Goal: Task Accomplishment & Management: Use online tool/utility

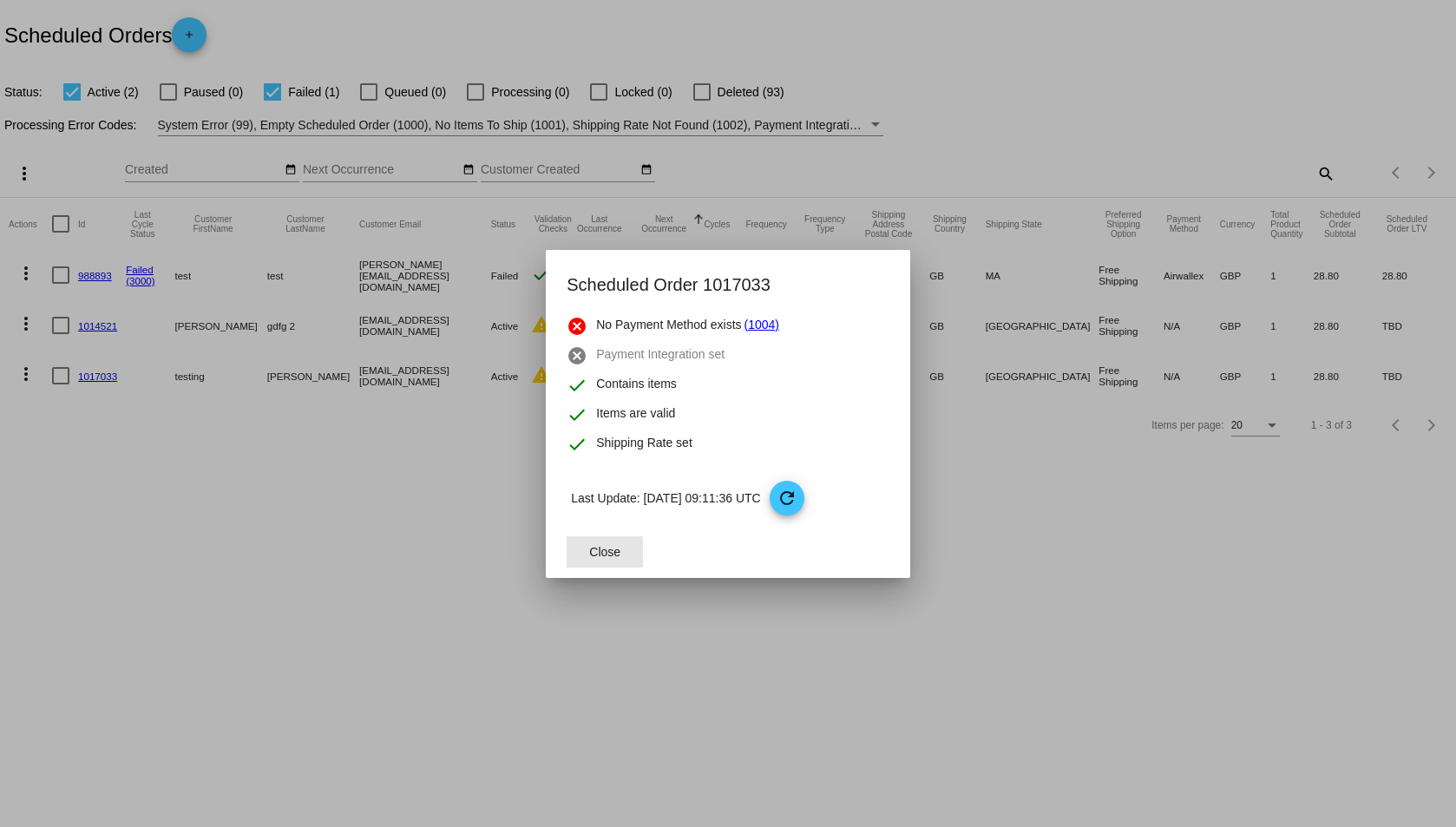
click at [609, 554] on span "Close" at bounding box center [604, 552] width 31 height 14
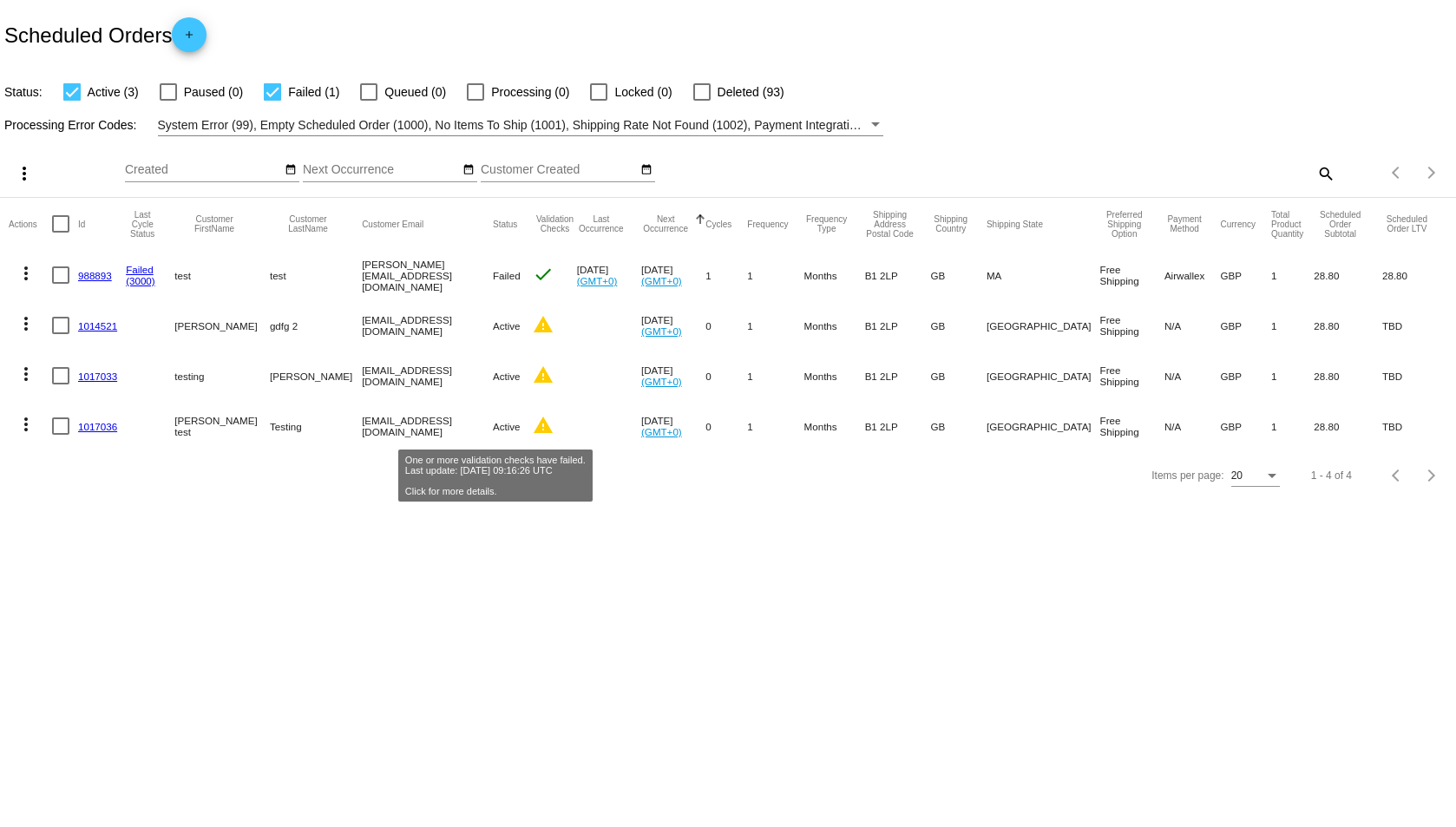
click at [532, 427] on mat-icon "warning" at bounding box center [543, 425] width 21 height 21
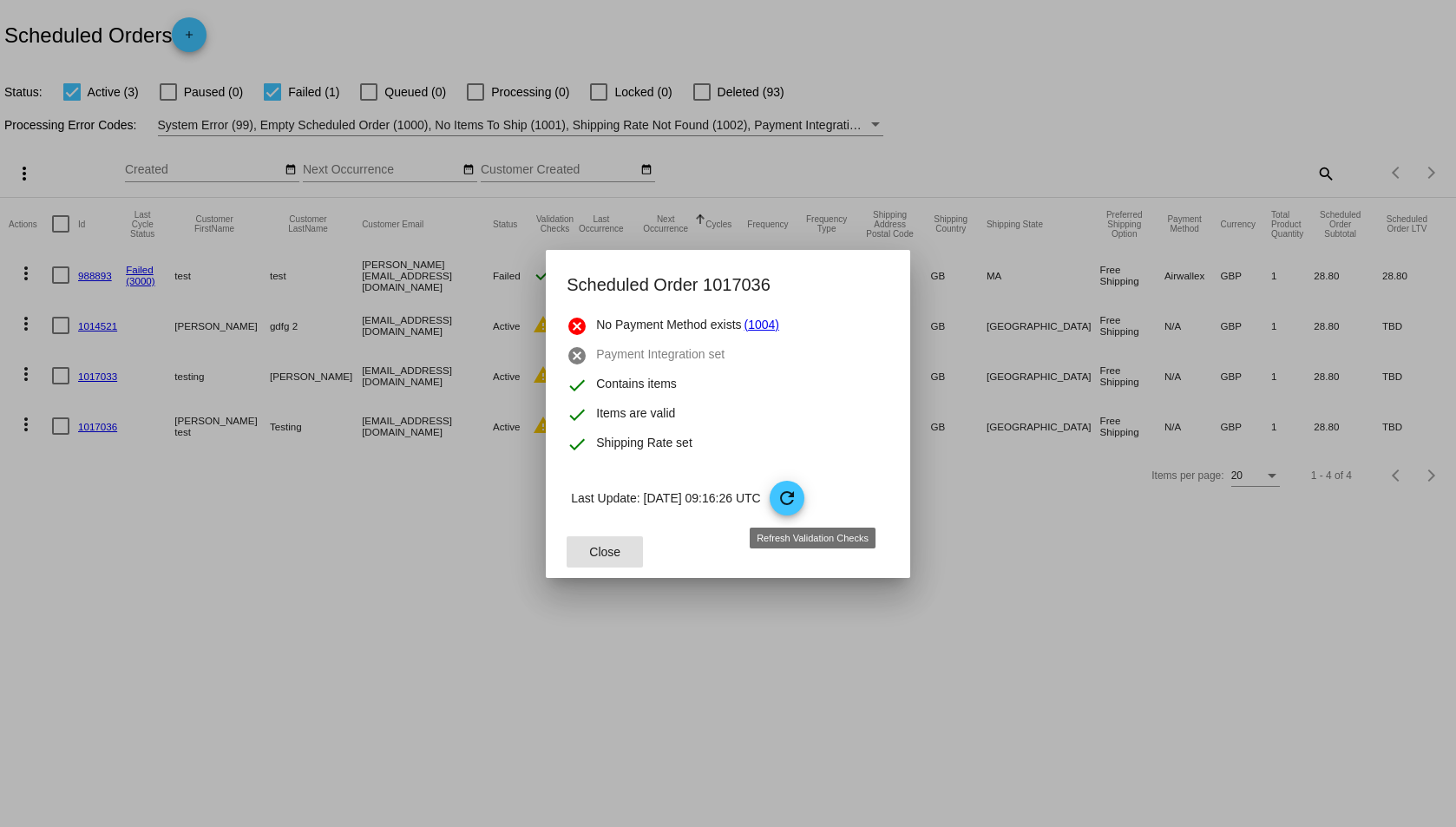
click at [797, 494] on mat-icon "refresh" at bounding box center [787, 498] width 21 height 21
click at [764, 323] on link "(1004)" at bounding box center [761, 326] width 34 height 21
click at [797, 499] on mat-icon "refresh" at bounding box center [787, 498] width 21 height 21
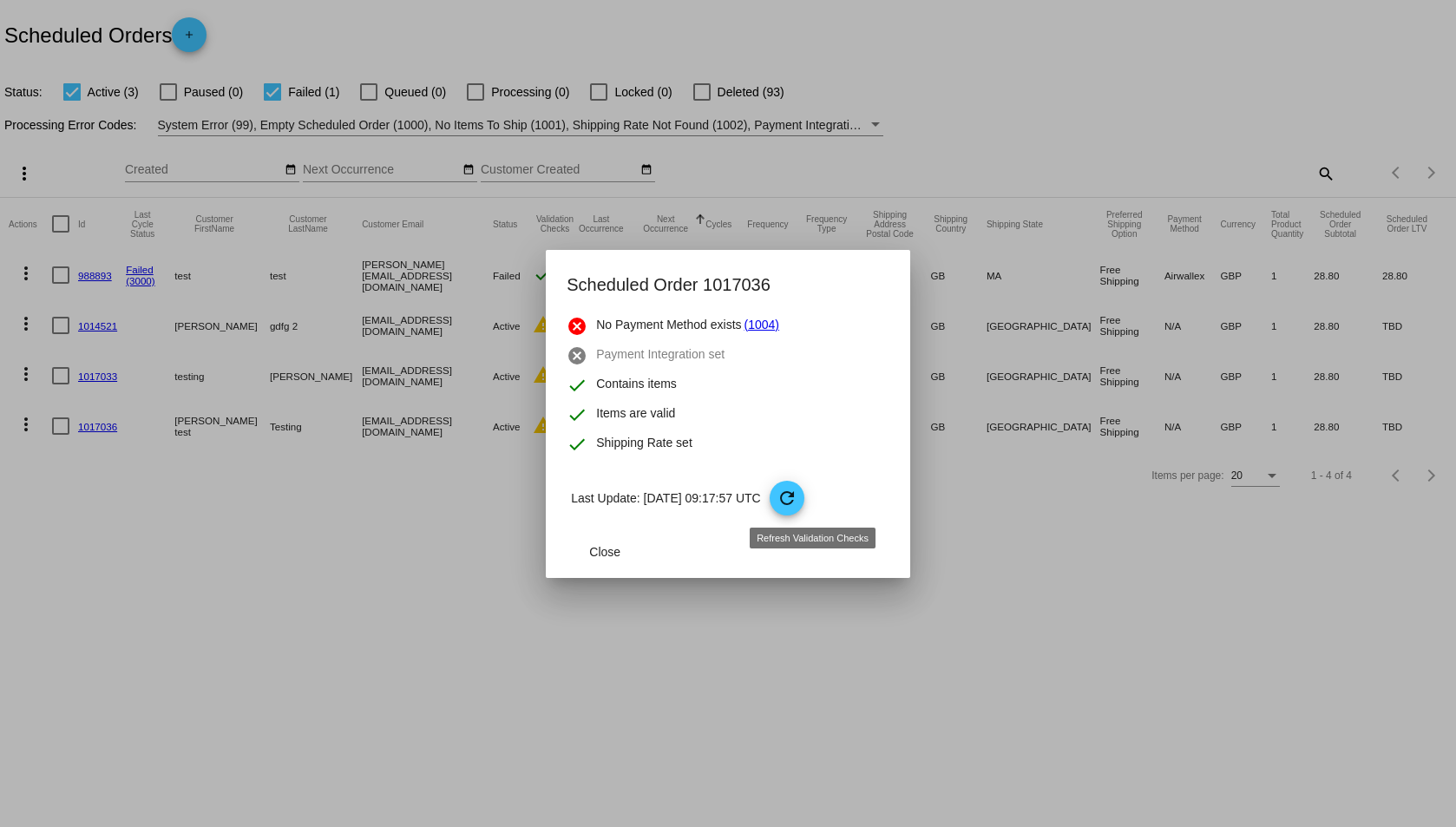
click at [797, 488] on mat-icon "refresh" at bounding box center [787, 498] width 21 height 21
click at [805, 484] on span "refresh" at bounding box center [787, 498] width 36 height 36
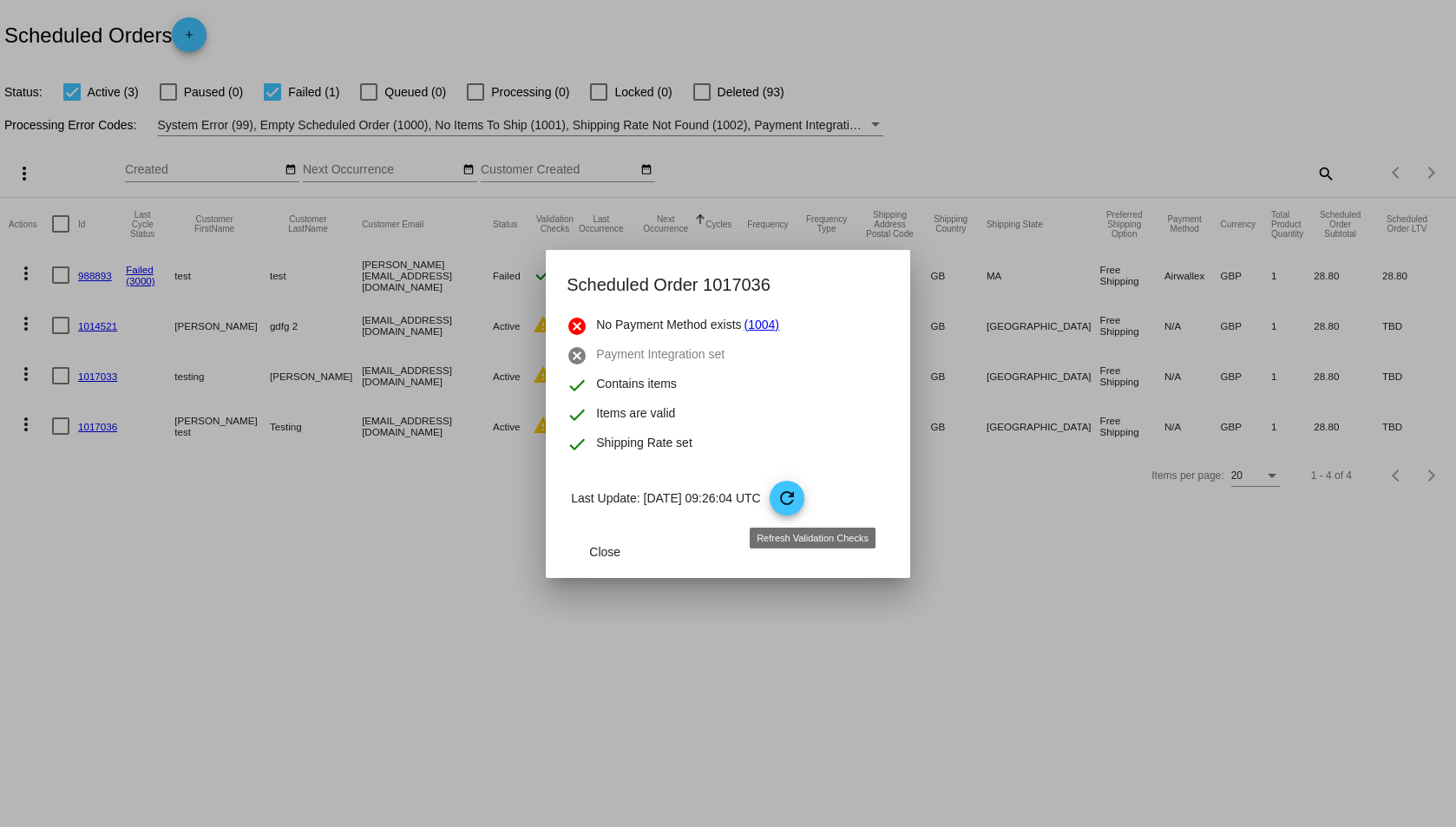
click at [805, 484] on span "refresh" at bounding box center [787, 498] width 36 height 36
click at [797, 504] on mat-icon "refresh" at bounding box center [787, 498] width 21 height 21
